Goal: Transaction & Acquisition: Purchase product/service

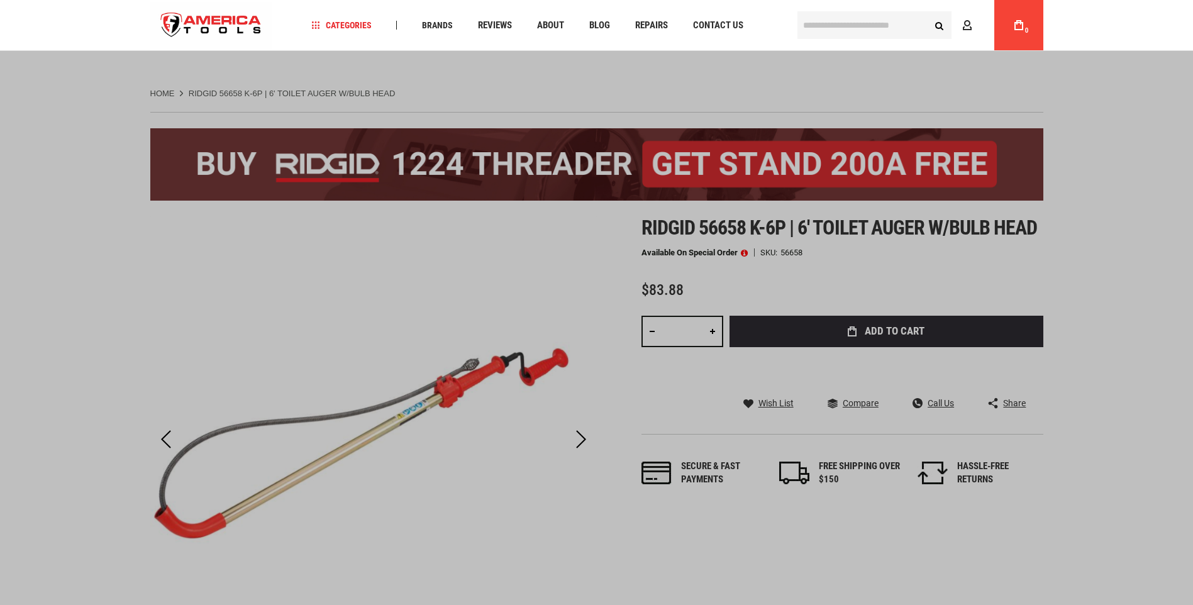
scroll to position [22, 0]
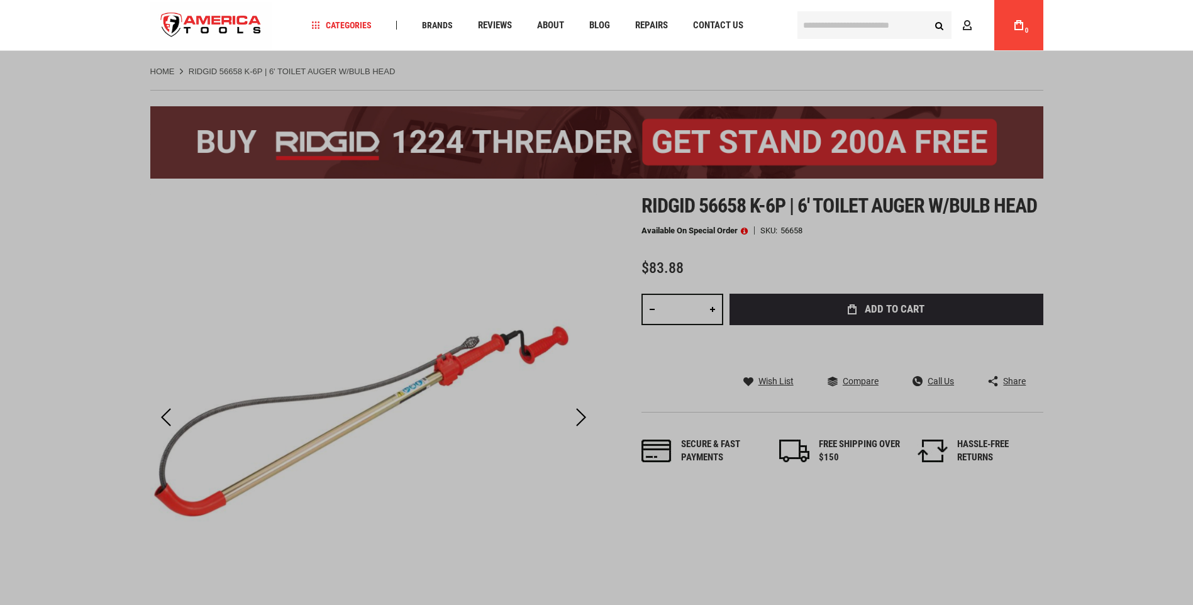
click at [817, 23] on input "text" at bounding box center [875, 25] width 154 height 28
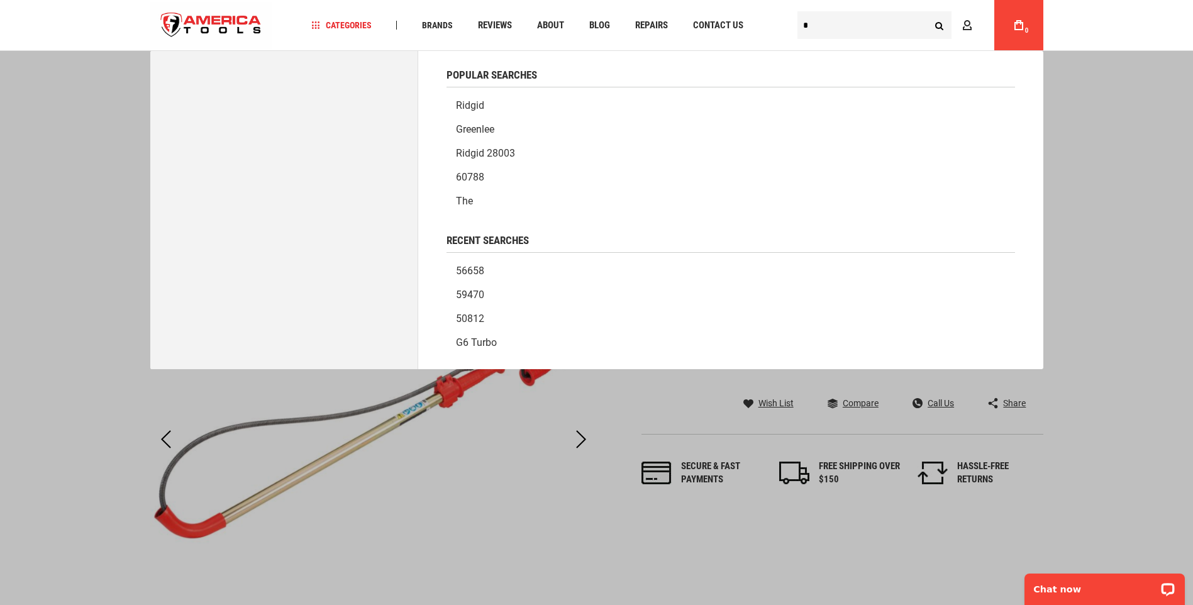
scroll to position [0, 0]
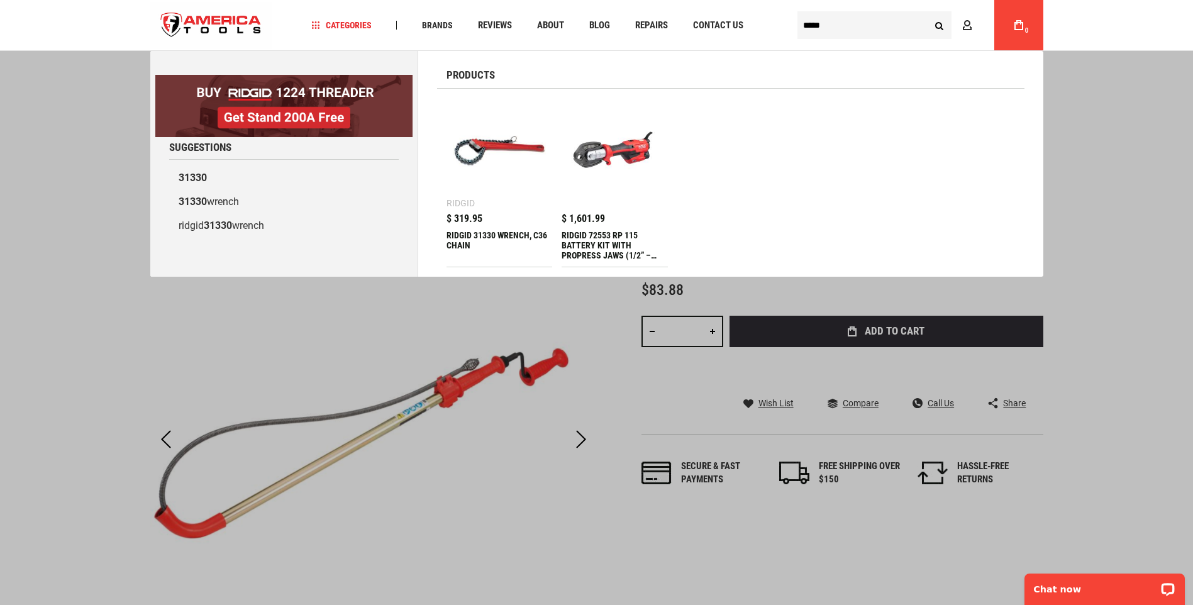
type input "*****"
click at [928, 13] on button "Search" at bounding box center [940, 25] width 24 height 24
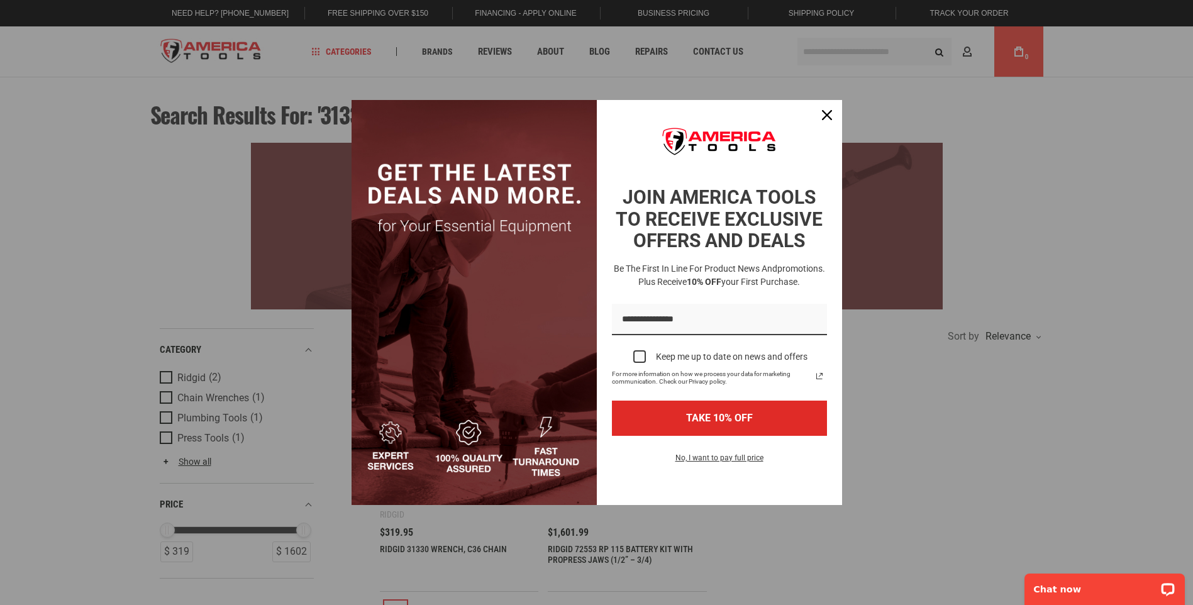
click at [1091, 413] on div "Marketing offer form" at bounding box center [596, 302] width 1193 height 605
drag, startPoint x: 827, startPoint y: 117, endPoint x: 804, endPoint y: 203, distance: 88.5
click at [827, 117] on icon "close icon" at bounding box center [827, 115] width 10 height 10
